Goal: Answer question/provide support

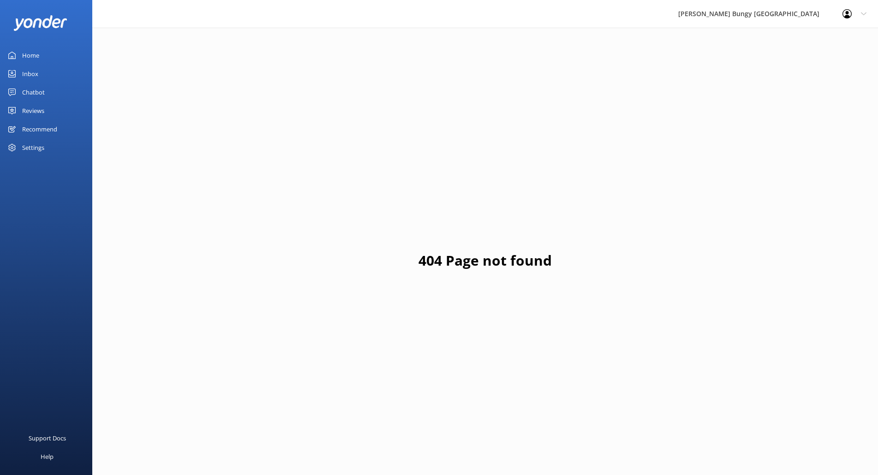
click at [36, 95] on div "Chatbot" at bounding box center [33, 92] width 23 height 18
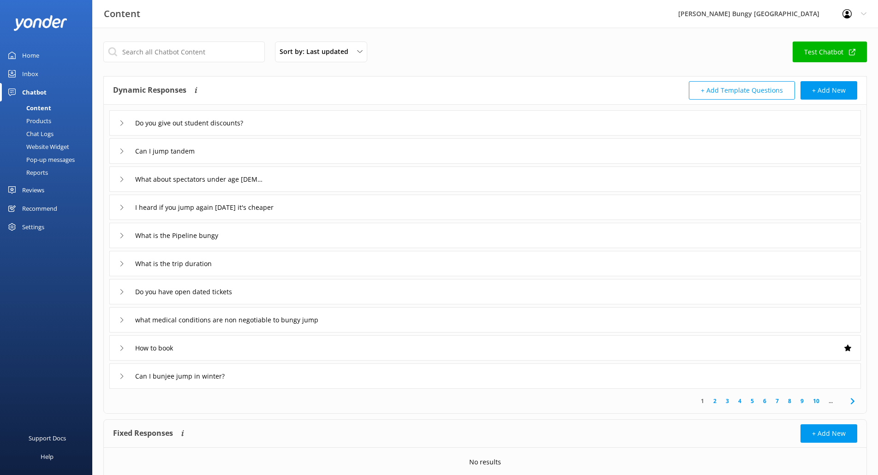
click at [49, 136] on div "Chat Logs" at bounding box center [30, 133] width 48 height 13
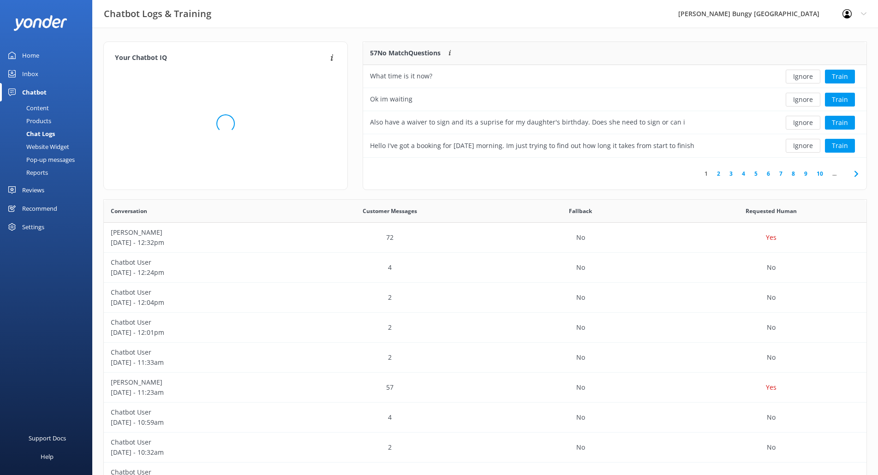
scroll to position [109, 496]
click at [811, 76] on button "Ignore" at bounding box center [803, 77] width 35 height 14
click at [811, 76] on div "Ignore Train" at bounding box center [815, 77] width 89 height 14
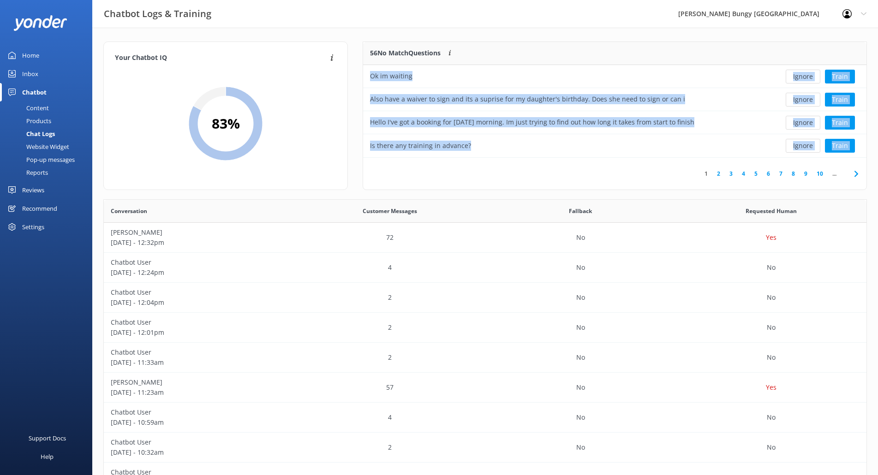
click at [811, 76] on button "Ignore" at bounding box center [803, 77] width 35 height 14
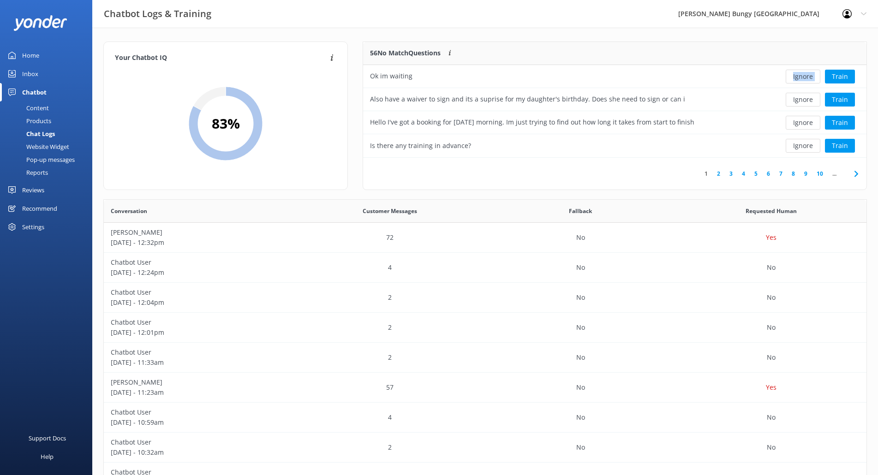
click at [811, 76] on div "Ignore Train" at bounding box center [815, 77] width 89 height 14
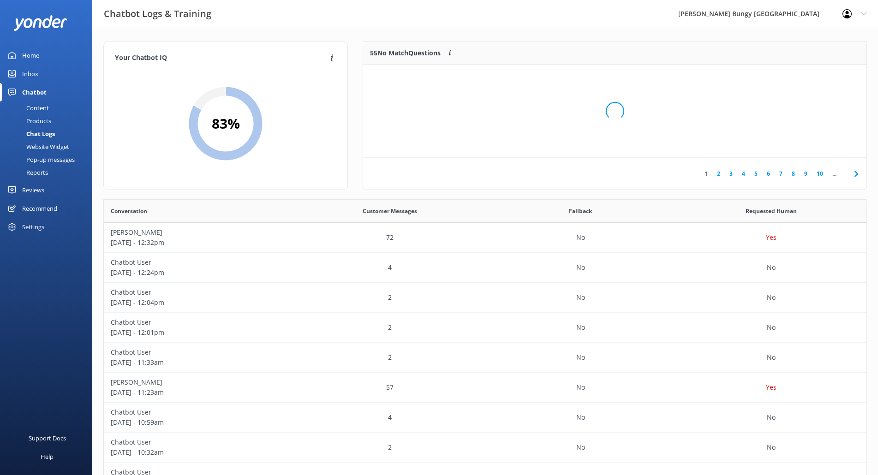
click at [811, 76] on div "Loading.." at bounding box center [614, 111] width 485 height 475
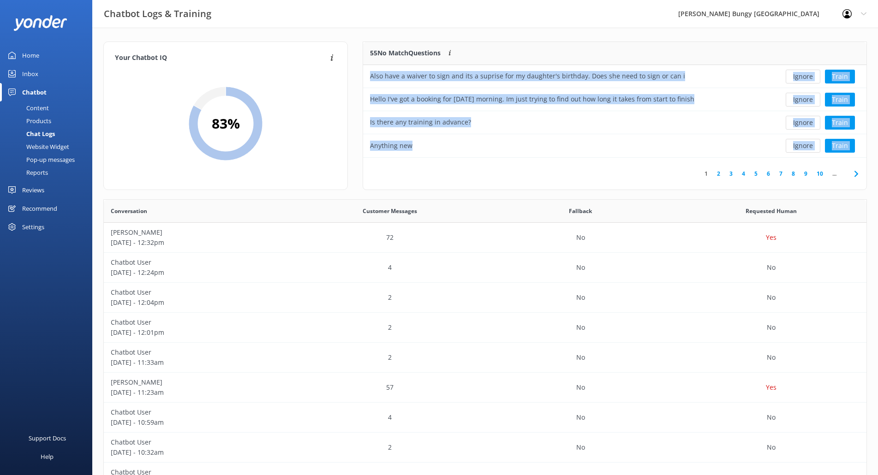
click at [811, 76] on button "Ignore" at bounding box center [803, 77] width 35 height 14
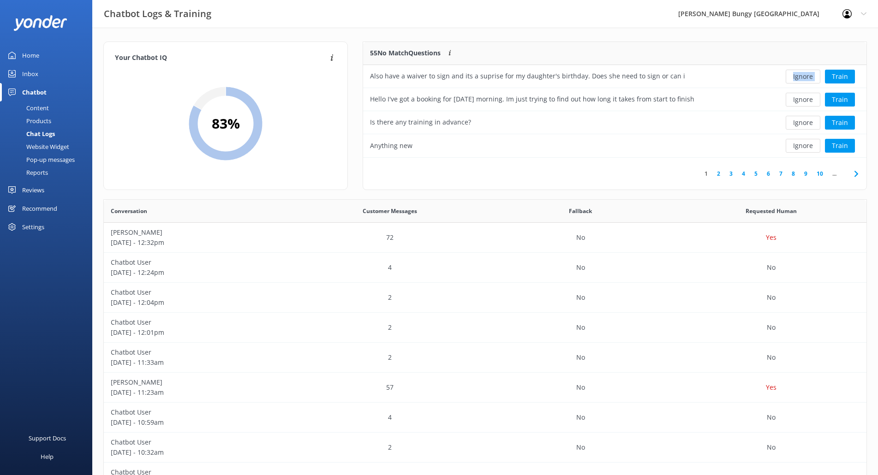
click at [811, 76] on div "Ignore Train" at bounding box center [815, 77] width 89 height 14
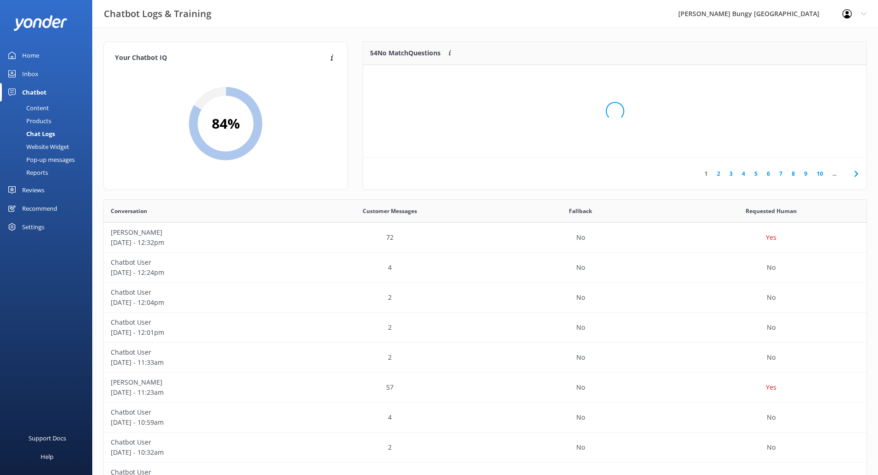
click at [811, 76] on div "Loading.." at bounding box center [614, 111] width 485 height 475
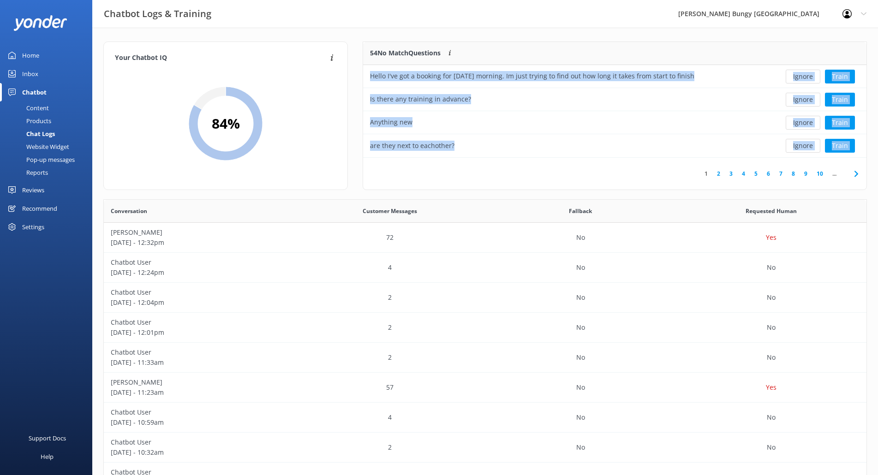
click at [811, 76] on button "Ignore" at bounding box center [803, 77] width 35 height 14
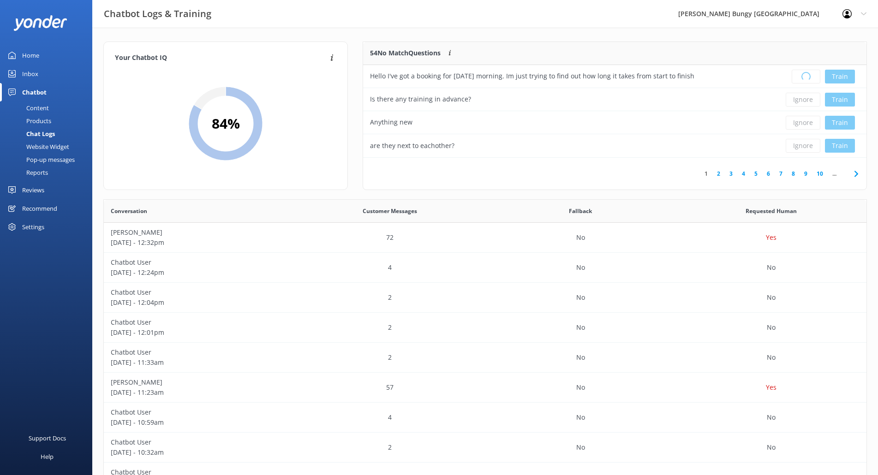
click at [811, 76] on div "Loading.. Train" at bounding box center [815, 77] width 89 height 14
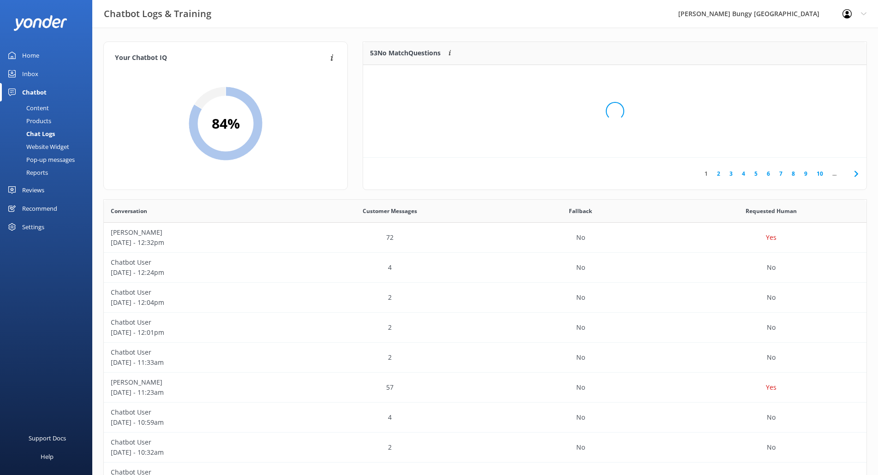
click at [811, 76] on div "Loading.." at bounding box center [614, 111] width 485 height 475
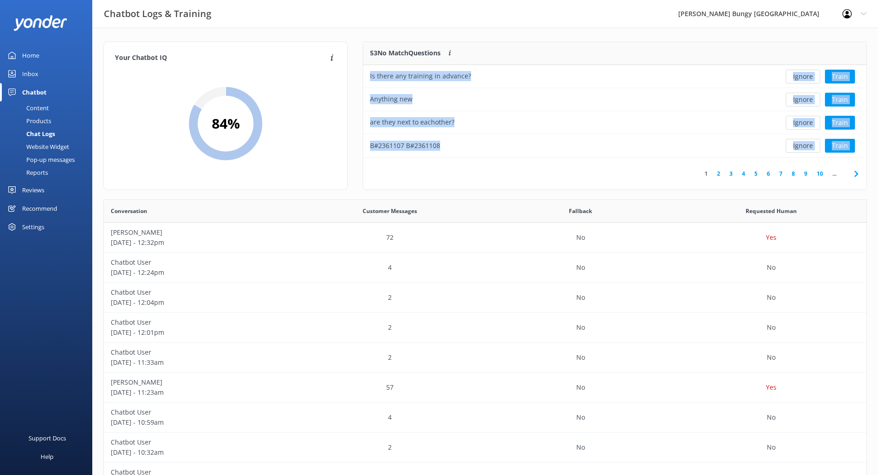
click at [811, 76] on button "Ignore" at bounding box center [803, 77] width 35 height 14
click at [811, 75] on button "Ignore" at bounding box center [803, 77] width 35 height 14
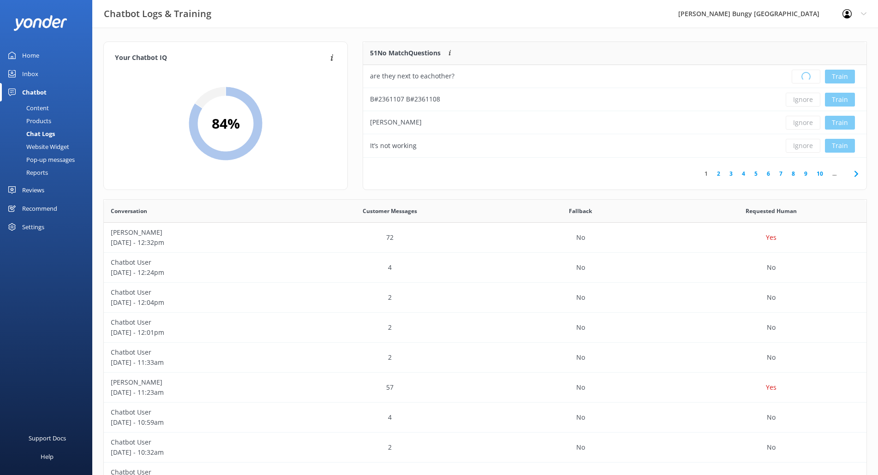
click at [811, 75] on div "Loading.. Train" at bounding box center [815, 77] width 89 height 14
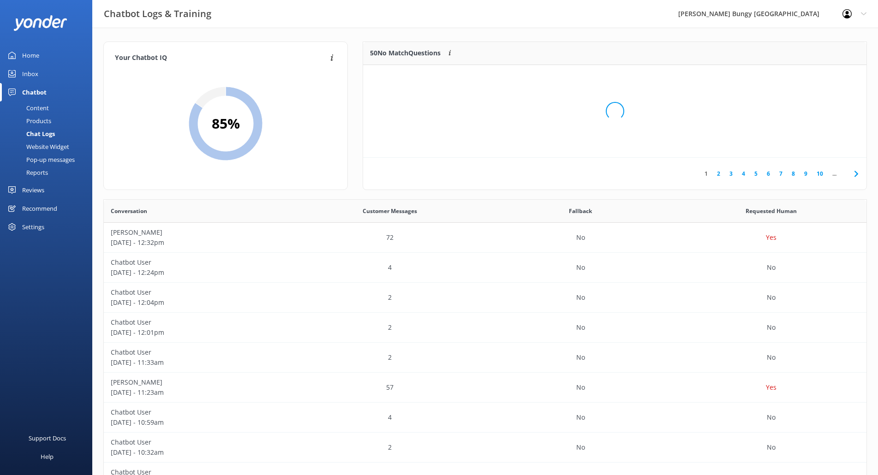
click at [811, 75] on div "Loading.." at bounding box center [614, 111] width 485 height 475
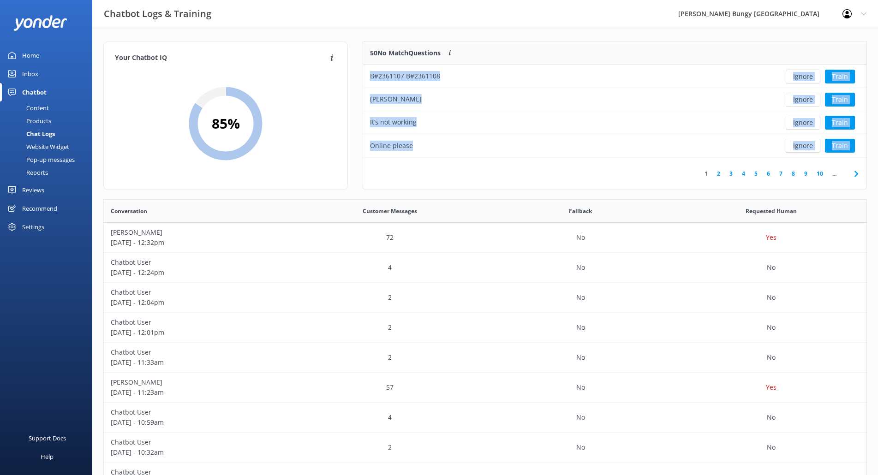
click at [811, 75] on button "Ignore" at bounding box center [803, 77] width 35 height 14
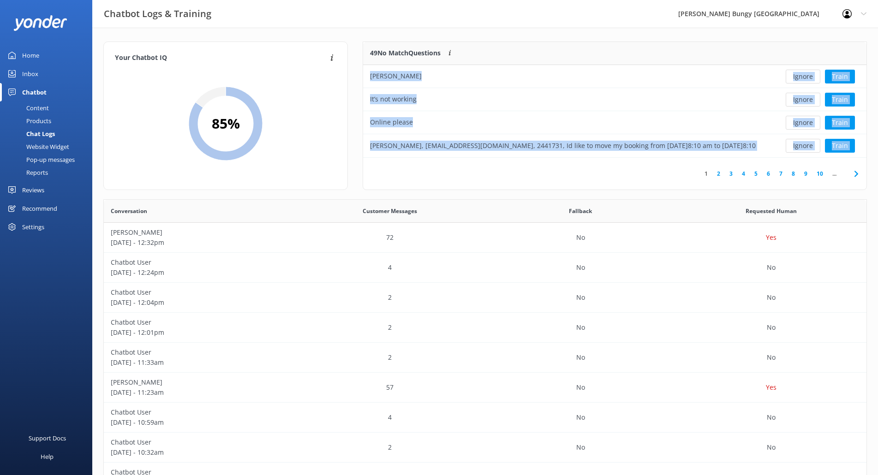
click at [811, 75] on button "Ignore" at bounding box center [803, 77] width 35 height 14
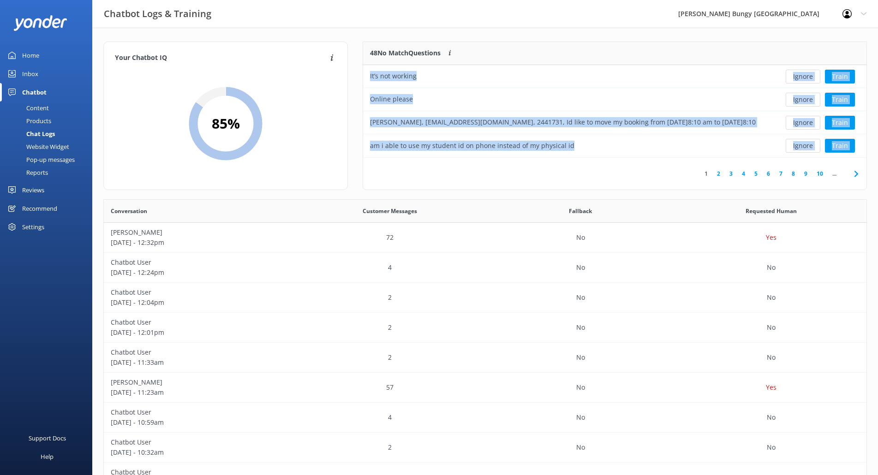
click at [811, 75] on button "Ignore" at bounding box center [803, 77] width 35 height 14
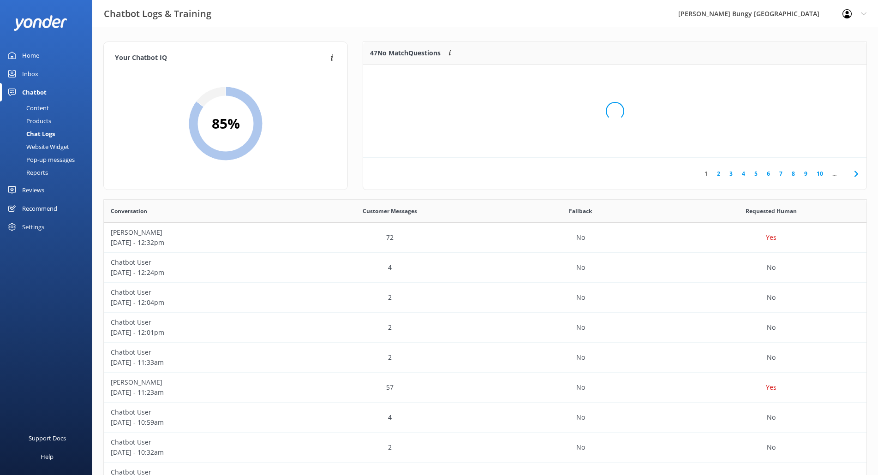
click at [811, 75] on div "Loading.." at bounding box center [614, 111] width 485 height 475
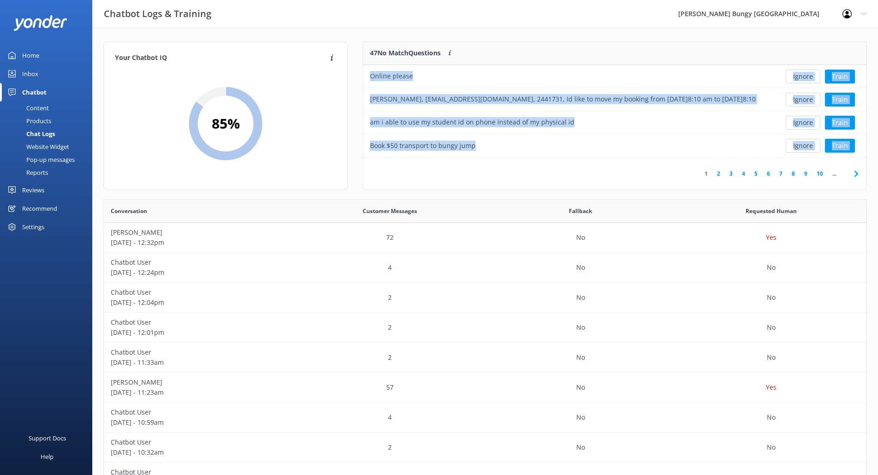
click at [811, 75] on button "Ignore" at bounding box center [803, 77] width 35 height 14
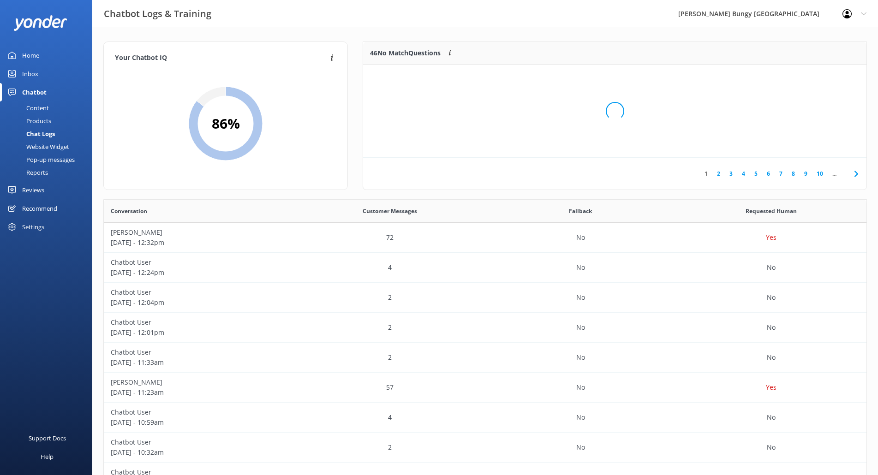
click at [811, 75] on div "Loading.." at bounding box center [614, 111] width 485 height 475
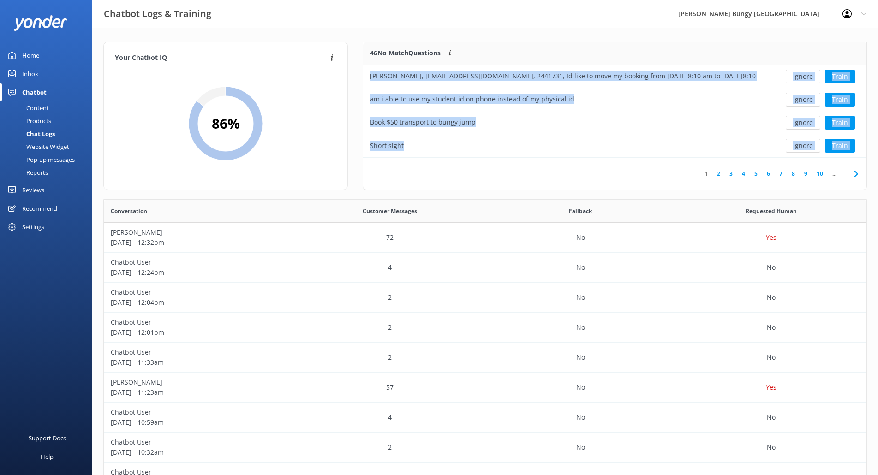
click at [811, 75] on button "Ignore" at bounding box center [803, 77] width 35 height 14
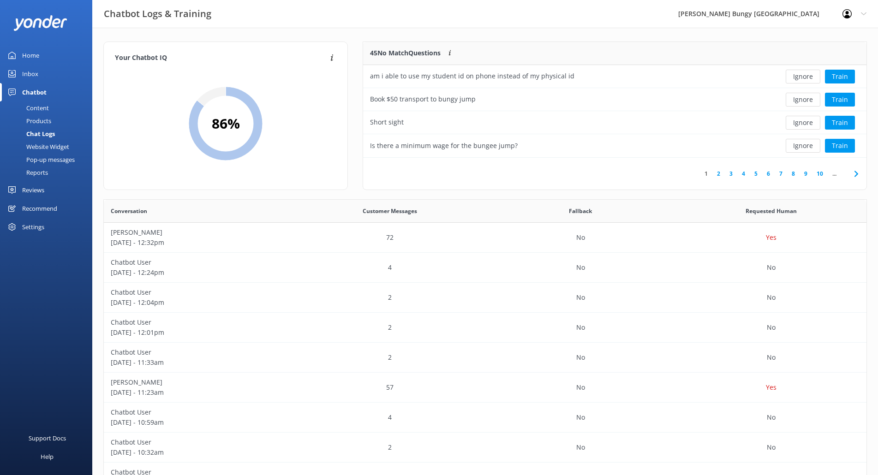
click at [811, 75] on button "Ignore" at bounding box center [803, 77] width 35 height 14
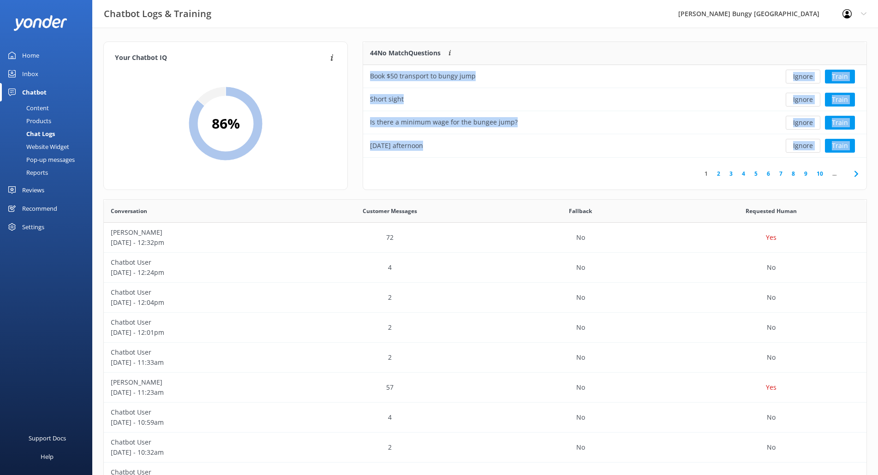
click at [811, 75] on button "Ignore" at bounding box center [803, 77] width 35 height 14
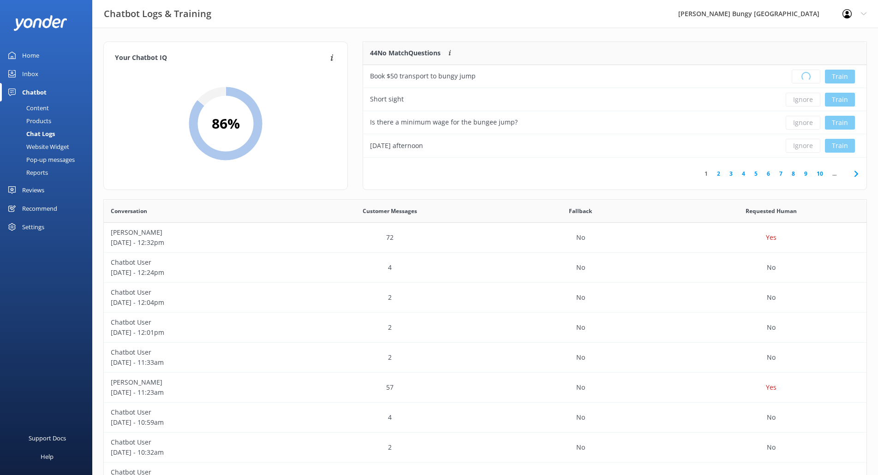
click at [811, 75] on div "Loading.. Train" at bounding box center [815, 77] width 89 height 14
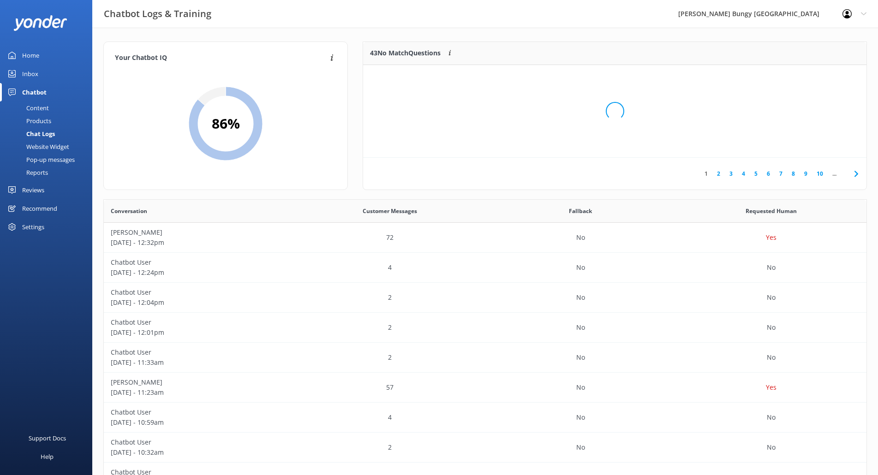
click at [811, 75] on div "Loading.." at bounding box center [614, 111] width 485 height 475
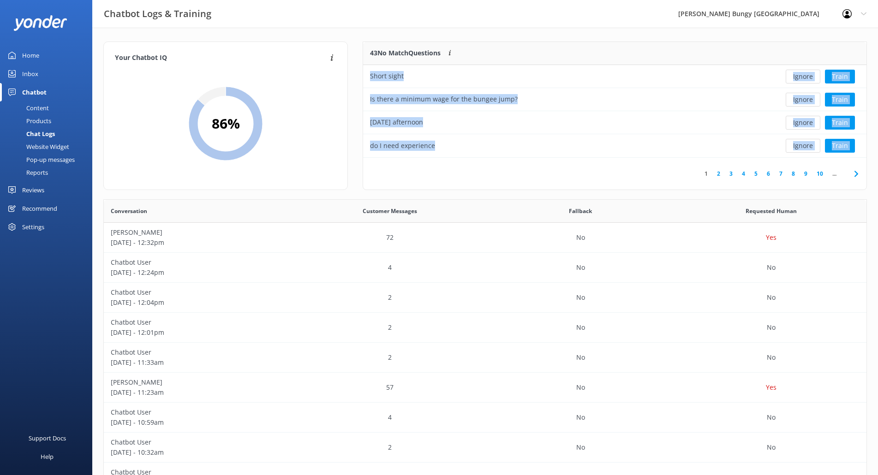
click at [811, 75] on button "Ignore" at bounding box center [803, 77] width 35 height 14
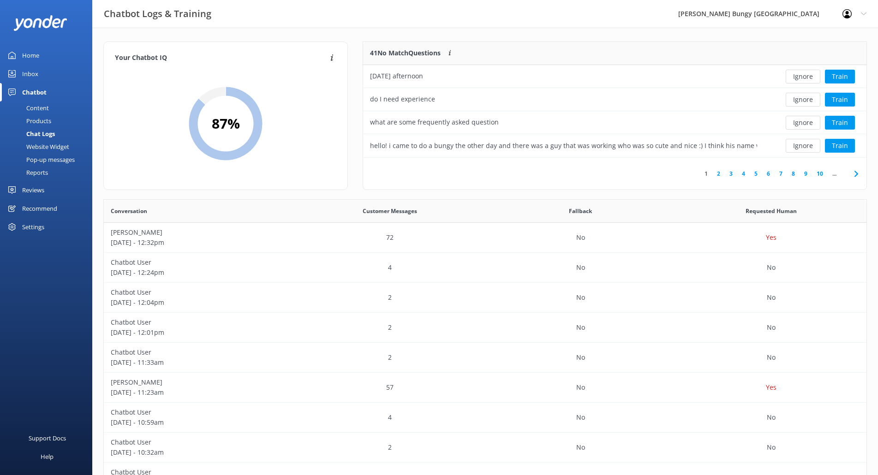
click at [811, 75] on button "Ignore" at bounding box center [803, 77] width 35 height 14
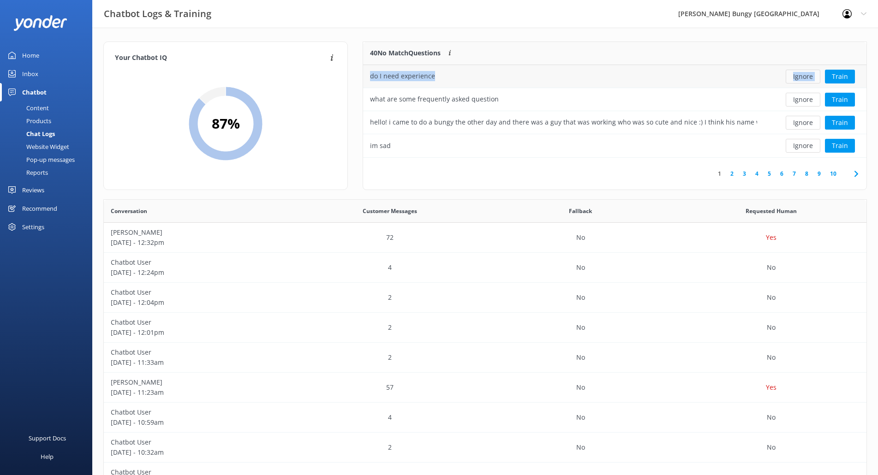
click at [811, 76] on button "Ignore" at bounding box center [803, 77] width 35 height 14
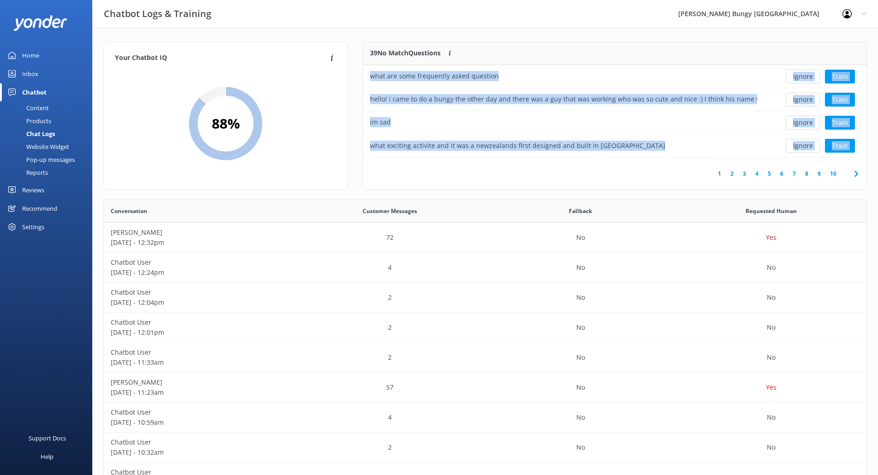
click at [811, 76] on button "Ignore" at bounding box center [803, 77] width 35 height 14
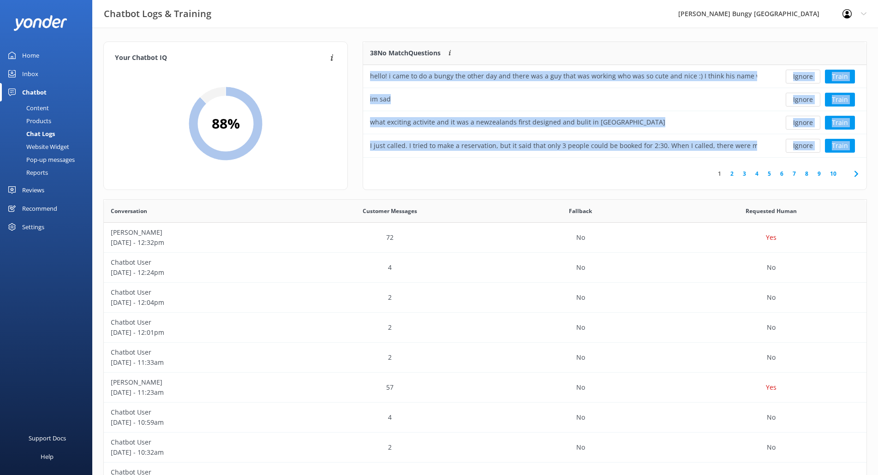
click at [811, 76] on button "Ignore" at bounding box center [803, 77] width 35 height 14
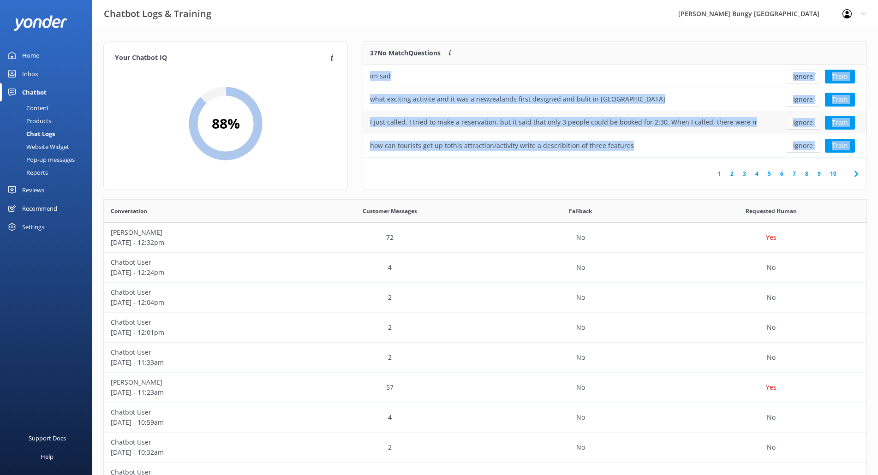
click at [797, 129] on button "Ignore" at bounding box center [803, 123] width 35 height 14
click at [743, 117] on div "how can tourists get up tothis attraction/activity write a describition of thre…" at bounding box center [563, 122] width 401 height 23
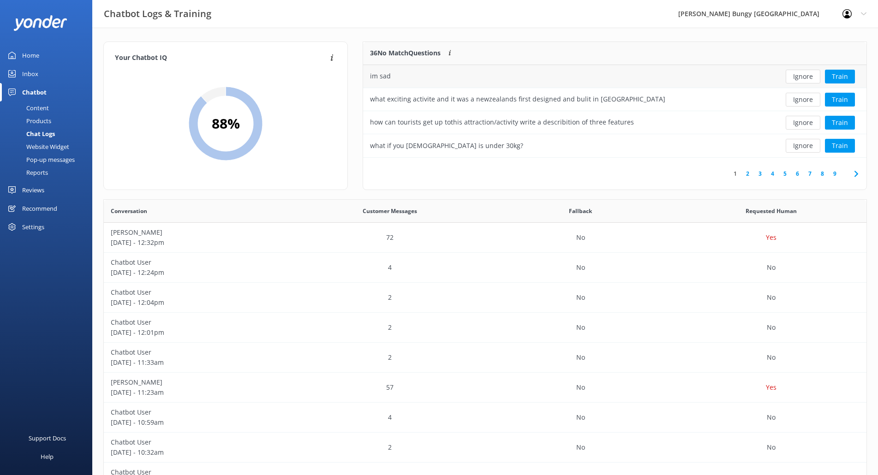
click at [686, 67] on div "im sad" at bounding box center [563, 76] width 401 height 23
click at [793, 84] on div "Ignore Train" at bounding box center [815, 76] width 102 height 23
